Goal: Find specific page/section: Find specific page/section

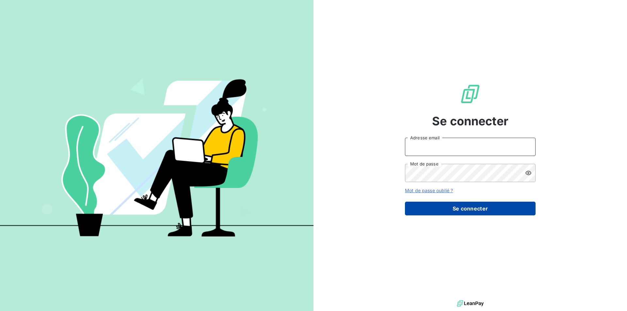
type input "[EMAIL_ADDRESS][DOMAIN_NAME]"
click at [505, 208] on button "Se connecter" at bounding box center [470, 209] width 131 height 14
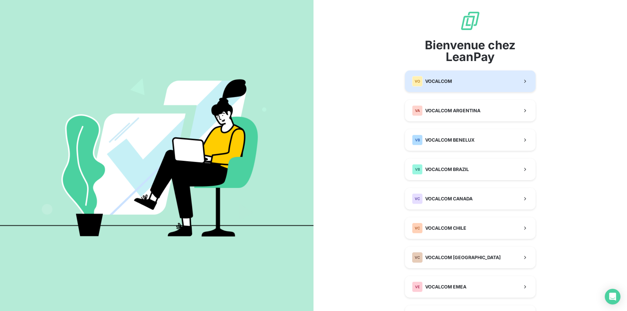
click at [446, 79] on span "VOCALCOM" at bounding box center [438, 81] width 27 height 7
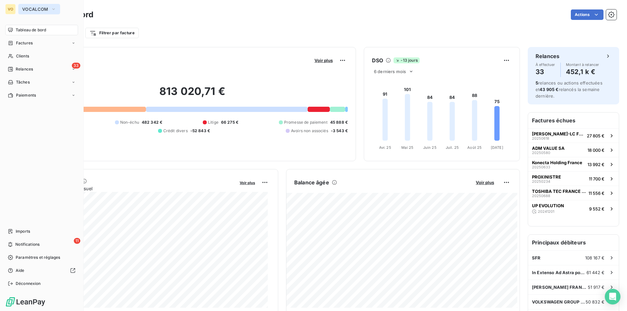
click at [31, 6] on button "VOCALCOM" at bounding box center [39, 9] width 42 height 10
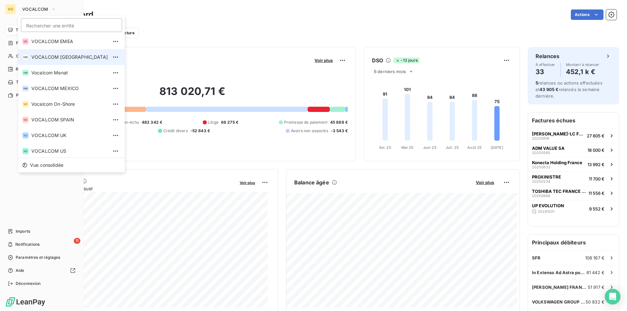
scroll to position [112, 0]
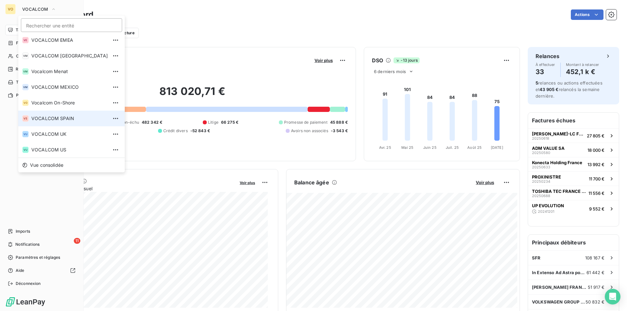
click at [59, 115] on li "VS VOCALCOM SPAIN" at bounding box center [71, 119] width 107 height 16
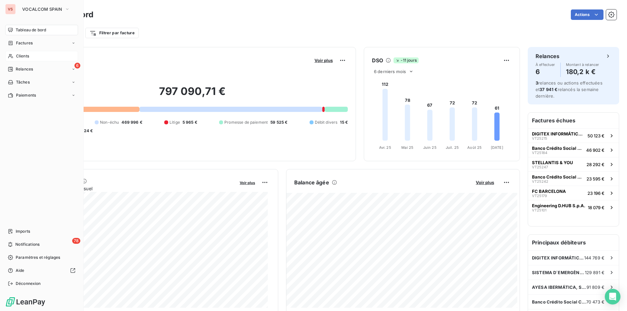
click at [27, 58] on span "Clients" at bounding box center [22, 56] width 13 height 6
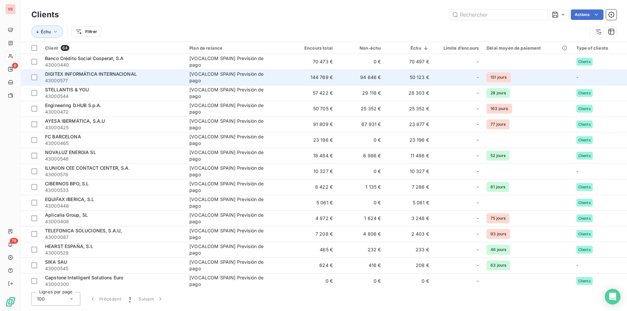
click at [87, 73] on span "DIGITEX INFORMÁTICA INTERNACIONAL" at bounding box center [91, 74] width 92 height 6
